Goal: Check status: Check status

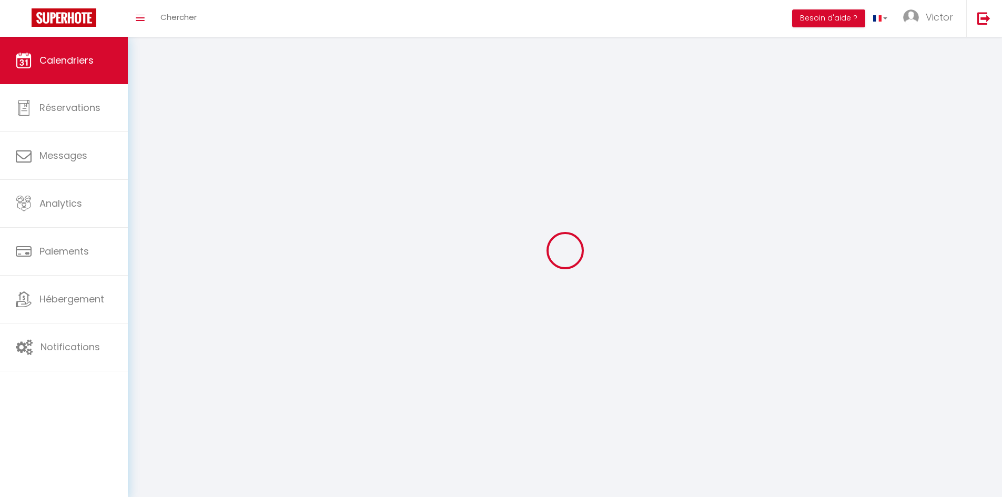
select select
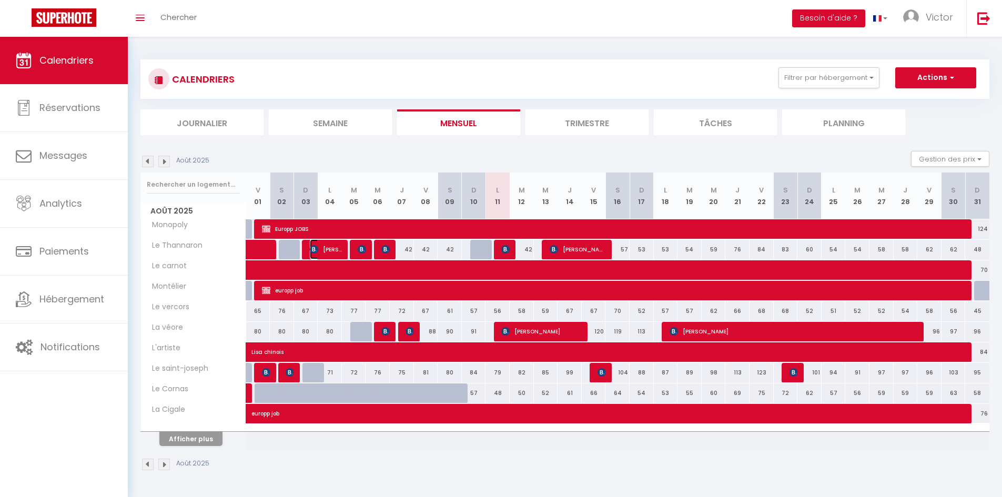
drag, startPoint x: 283, startPoint y: 421, endPoint x: 268, endPoint y: 442, distance: 25.7
drag, startPoint x: 268, startPoint y: 442, endPoint x: 197, endPoint y: 444, distance: 71.0
click at [197, 444] on button "Afficher plus" at bounding box center [190, 439] width 63 height 14
select select
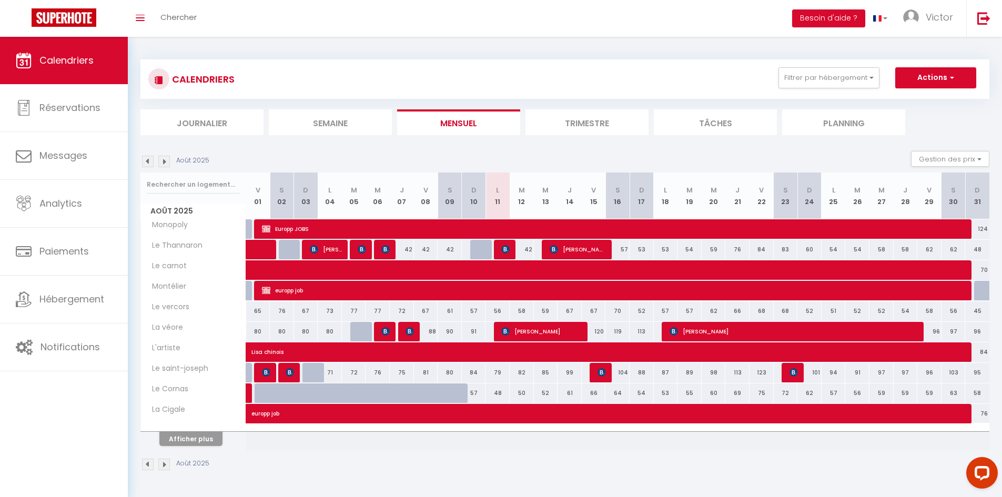
select select
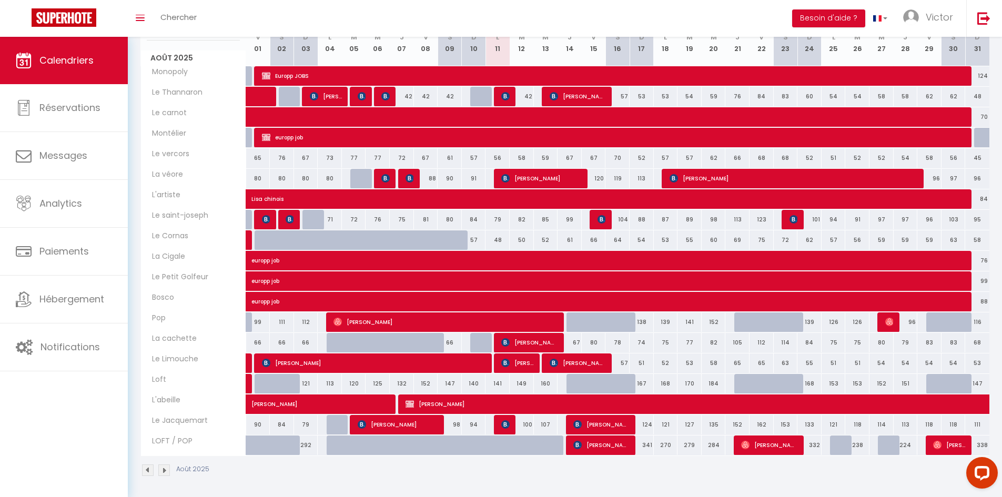
scroll to position [156, 0]
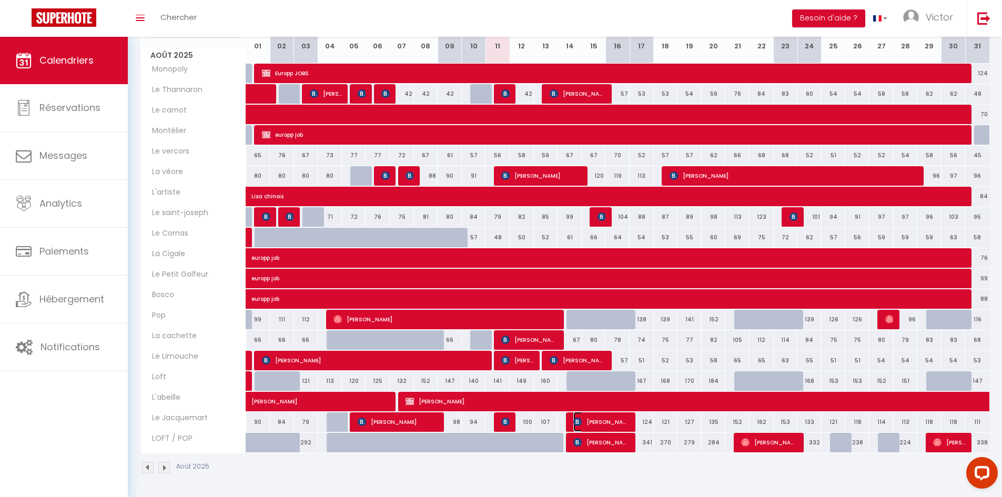
click at [601, 422] on span "[PERSON_NAME]" at bounding box center [601, 422] width 56 height 20
select select "OK"
select select "KO"
select select "0"
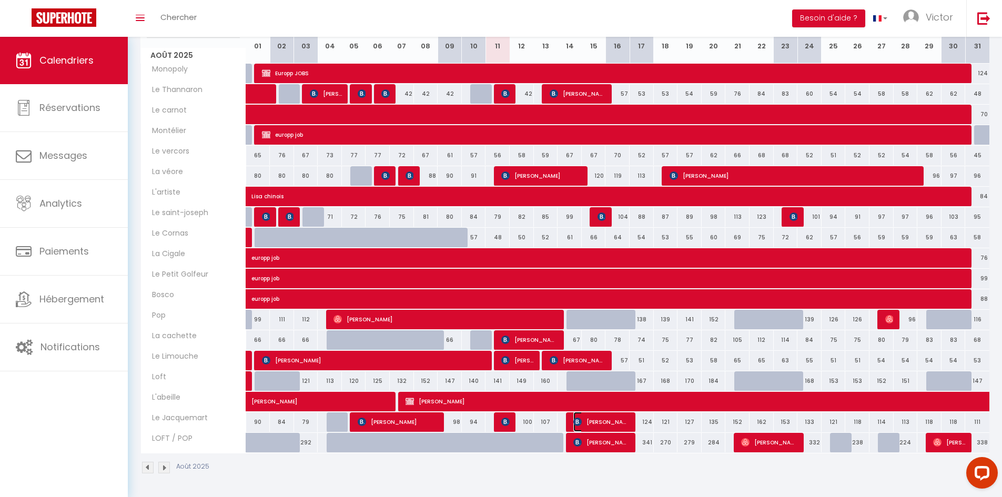
select select "1"
select select
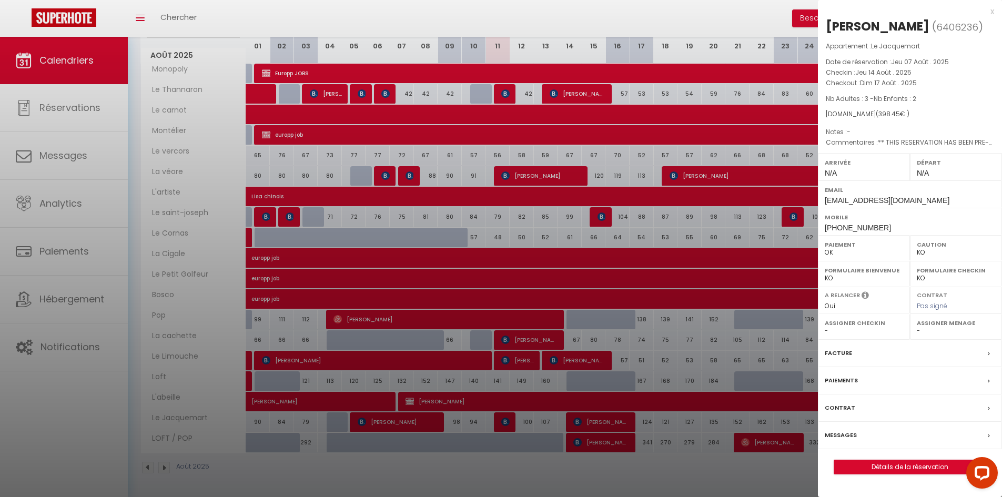
click at [568, 485] on div at bounding box center [501, 248] width 1002 height 497
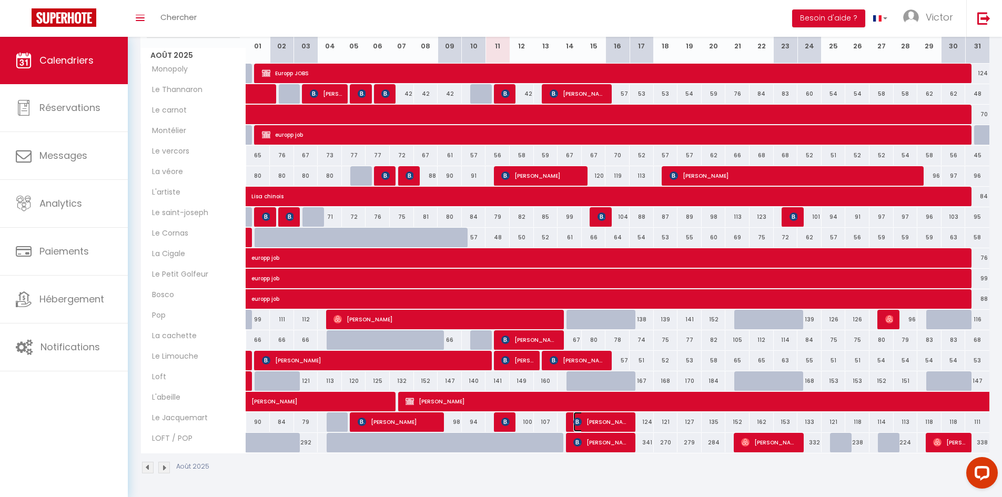
click at [607, 425] on span "[PERSON_NAME]" at bounding box center [601, 422] width 56 height 20
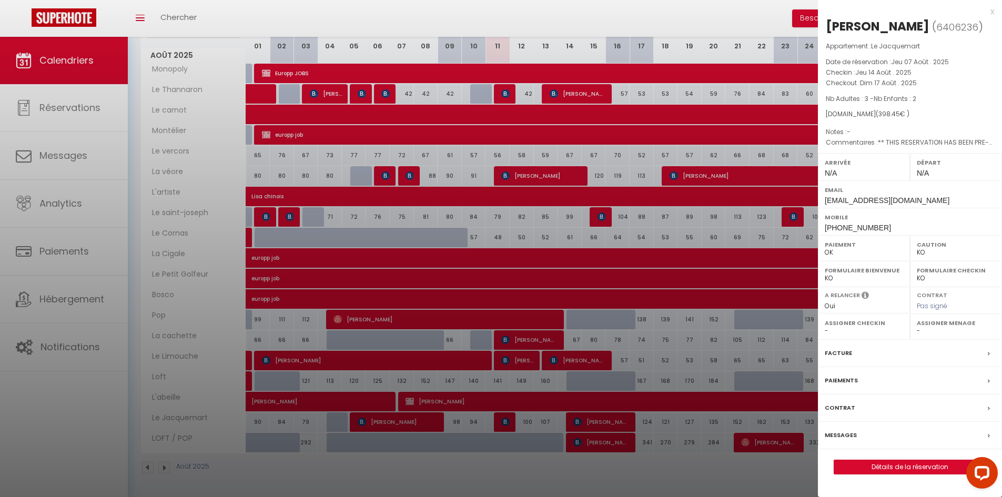
click at [370, 460] on div at bounding box center [501, 248] width 1002 height 497
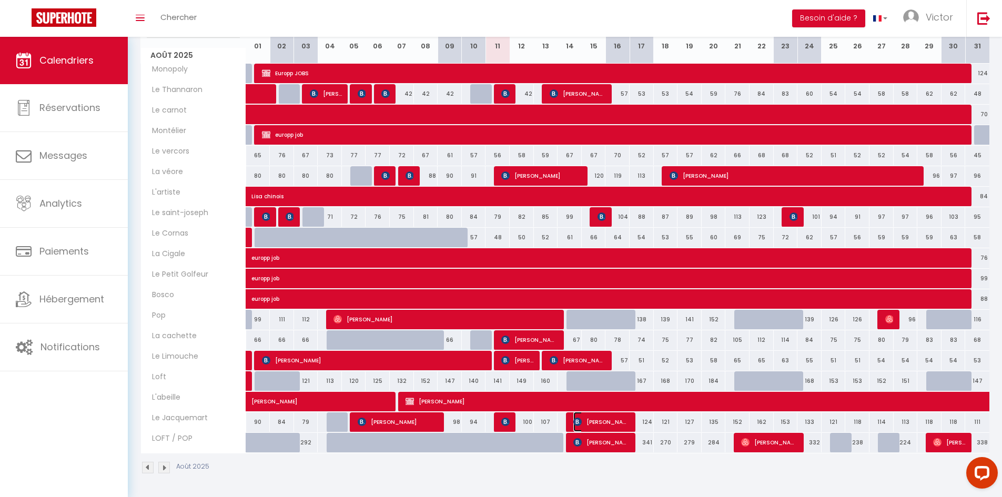
click at [597, 421] on span "[PERSON_NAME]" at bounding box center [601, 422] width 56 height 20
